Goal: Check status: Check status

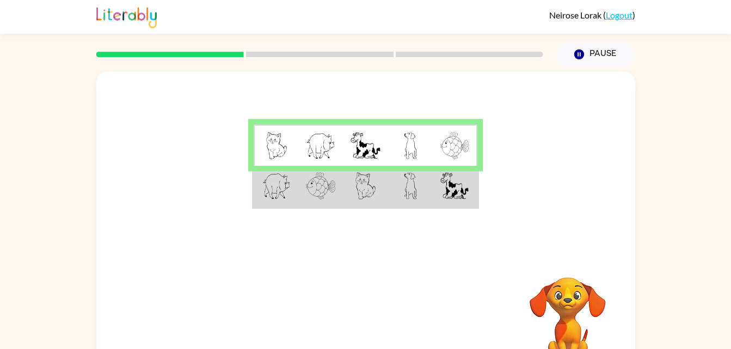
click at [358, 206] on td at bounding box center [365, 187] width 45 height 42
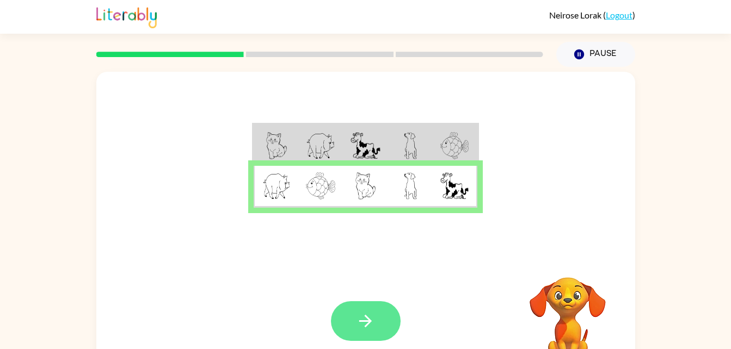
click at [375, 327] on button "button" at bounding box center [366, 321] width 70 height 40
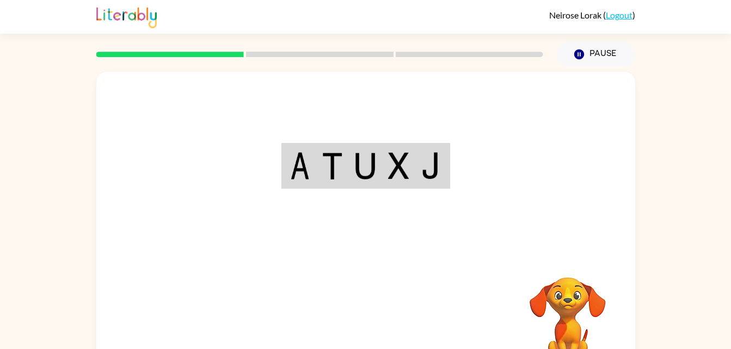
click at [422, 184] on td at bounding box center [431, 166] width 33 height 43
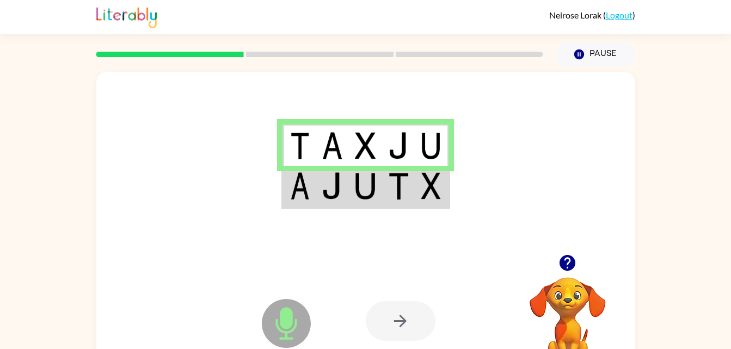
click at [349, 195] on td at bounding box center [365, 187] width 33 height 42
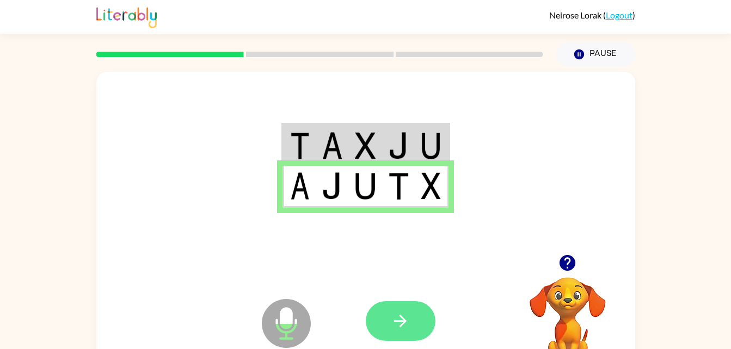
click at [398, 324] on icon "button" at bounding box center [400, 321] width 19 height 19
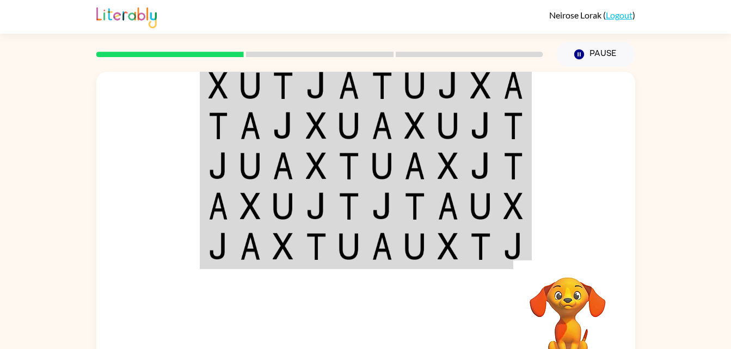
click at [217, 100] on td at bounding box center [217, 85] width 33 height 42
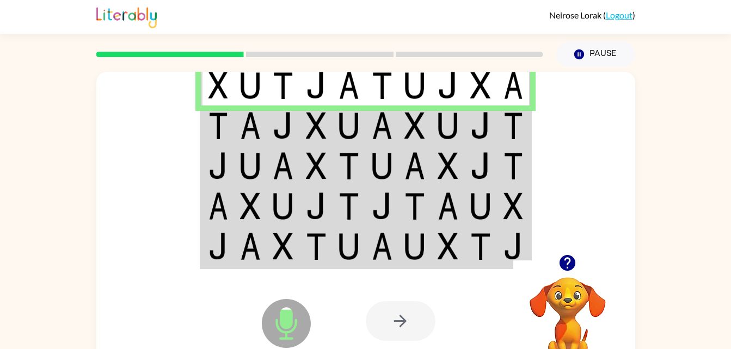
click at [234, 127] on td at bounding box center [250, 126] width 33 height 40
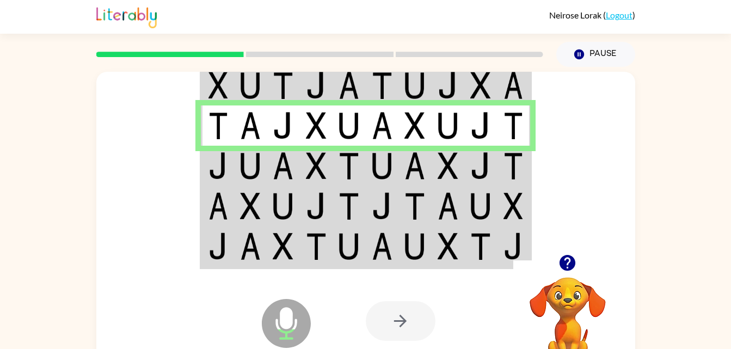
click at [234, 171] on td at bounding box center [250, 166] width 33 height 40
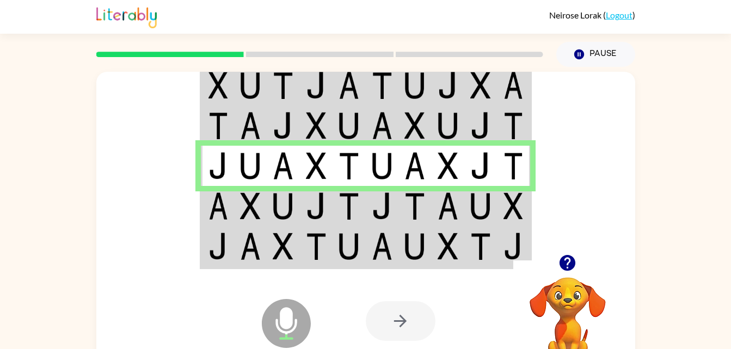
click at [224, 209] on img at bounding box center [218, 206] width 20 height 27
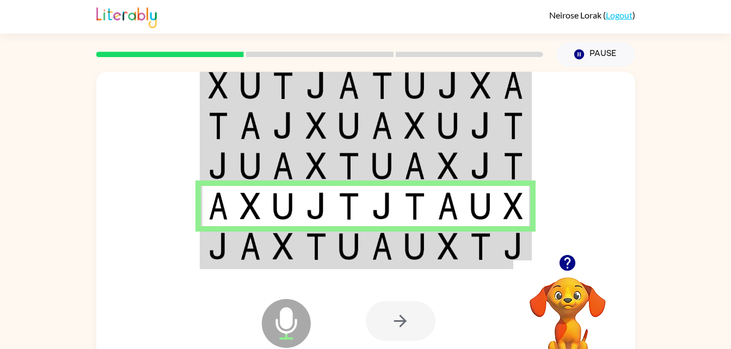
click at [325, 245] on img at bounding box center [316, 246] width 21 height 27
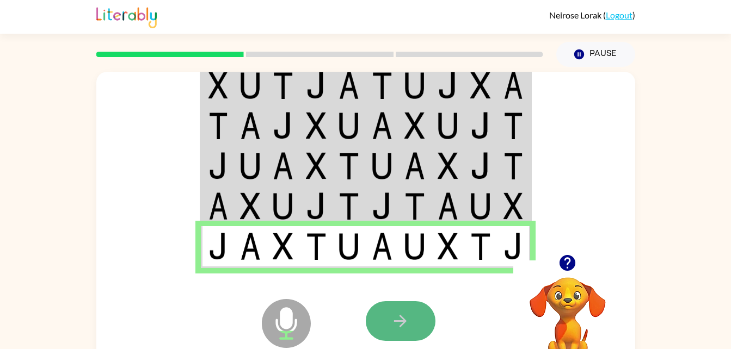
click at [411, 316] on button "button" at bounding box center [401, 321] width 70 height 40
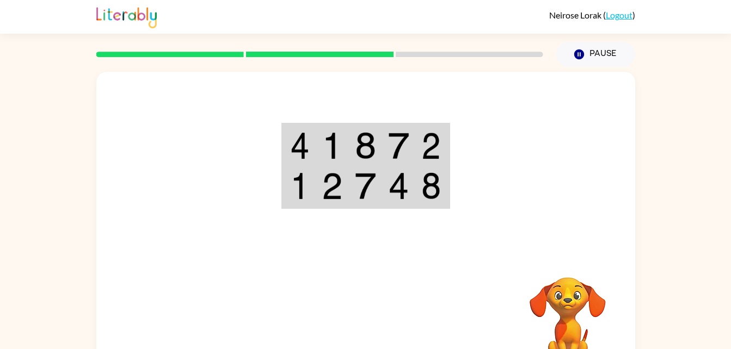
click at [307, 148] on img at bounding box center [300, 145] width 20 height 27
click at [331, 152] on img at bounding box center [332, 145] width 21 height 27
click at [367, 153] on img at bounding box center [365, 145] width 21 height 27
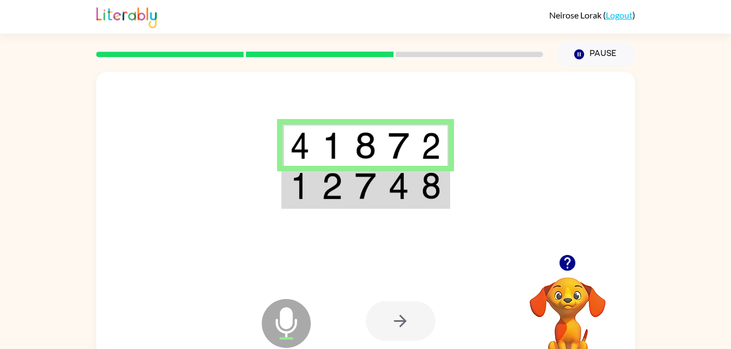
click at [305, 153] on img at bounding box center [300, 145] width 20 height 27
click at [325, 196] on img at bounding box center [332, 185] width 21 height 27
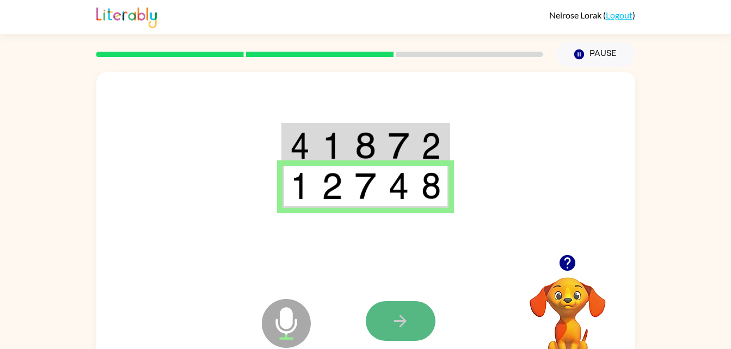
click at [393, 328] on icon "button" at bounding box center [400, 321] width 19 height 19
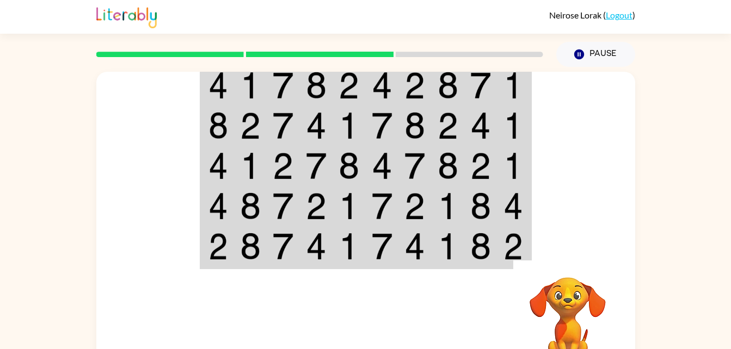
click at [215, 86] on img at bounding box center [218, 85] width 20 height 27
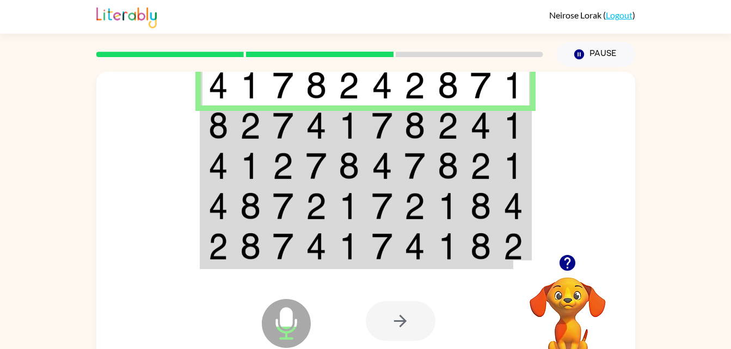
click at [258, 129] on img at bounding box center [250, 125] width 21 height 27
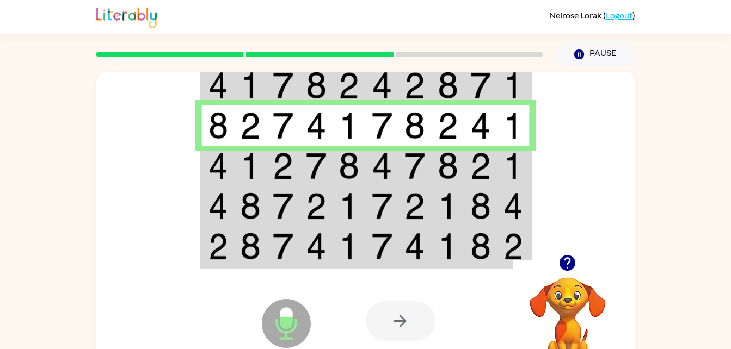
click at [236, 162] on td at bounding box center [250, 166] width 33 height 40
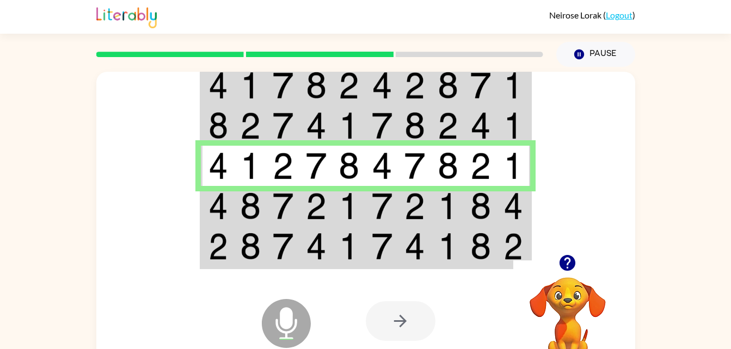
click at [203, 211] on td at bounding box center [217, 206] width 33 height 40
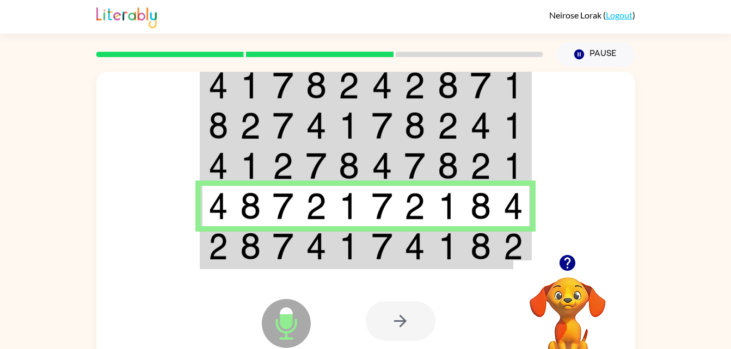
click at [219, 253] on img at bounding box center [218, 246] width 20 height 27
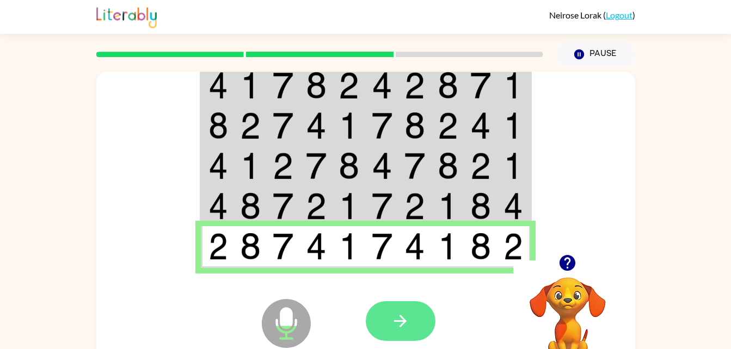
click at [411, 315] on button "button" at bounding box center [401, 321] width 70 height 40
